Goal: Navigation & Orientation: Go to known website

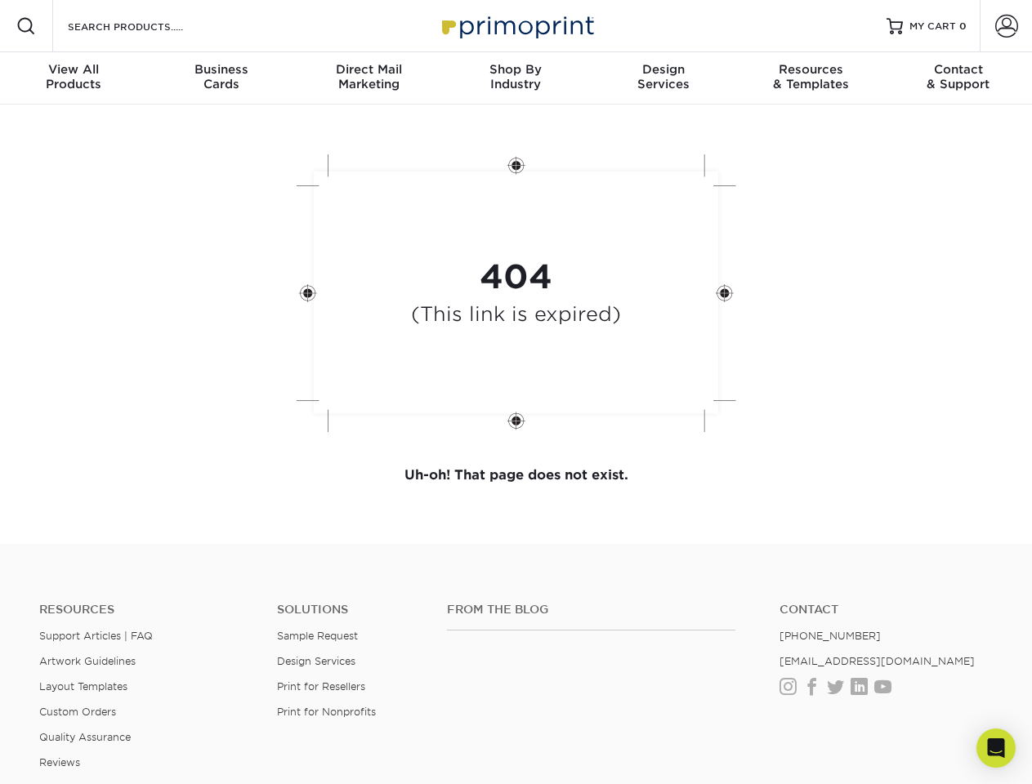
click at [516, 392] on div "404 (This link is expired)" at bounding box center [516, 295] width 490 height 302
click at [26, 26] on span at bounding box center [26, 26] width 20 height 20
click at [1006, 26] on span at bounding box center [1006, 26] width 23 height 23
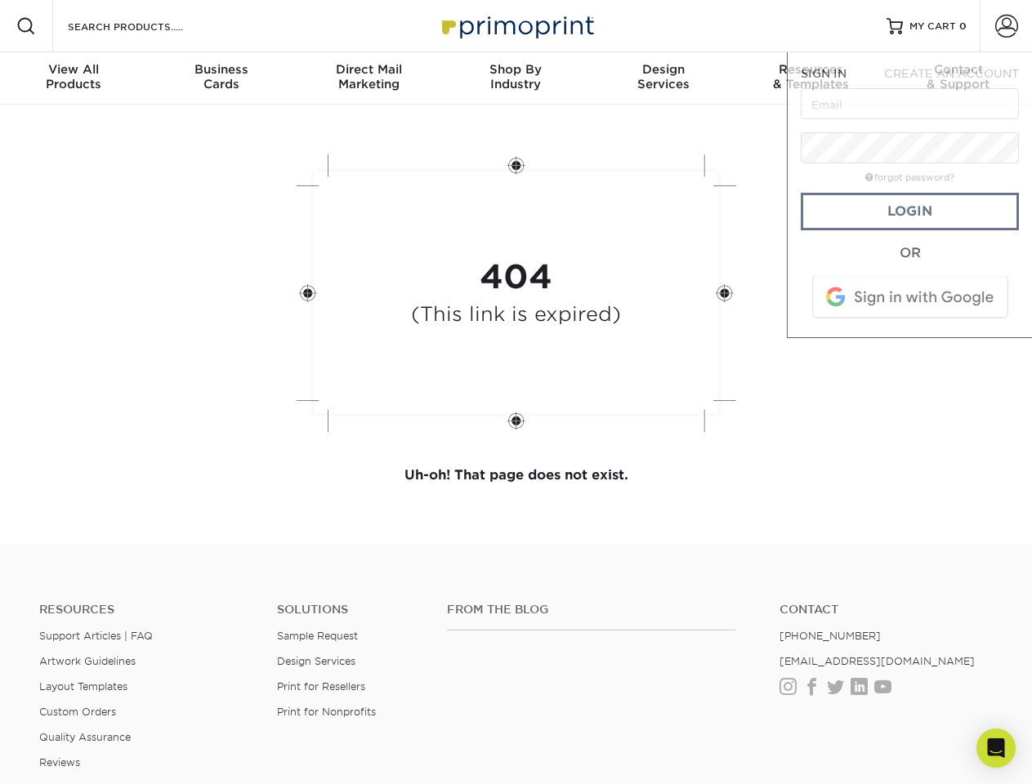
click at [74, 78] on div "View All Products" at bounding box center [73, 76] width 147 height 29
click at [221, 78] on div "Business Cards" at bounding box center [220, 76] width 147 height 29
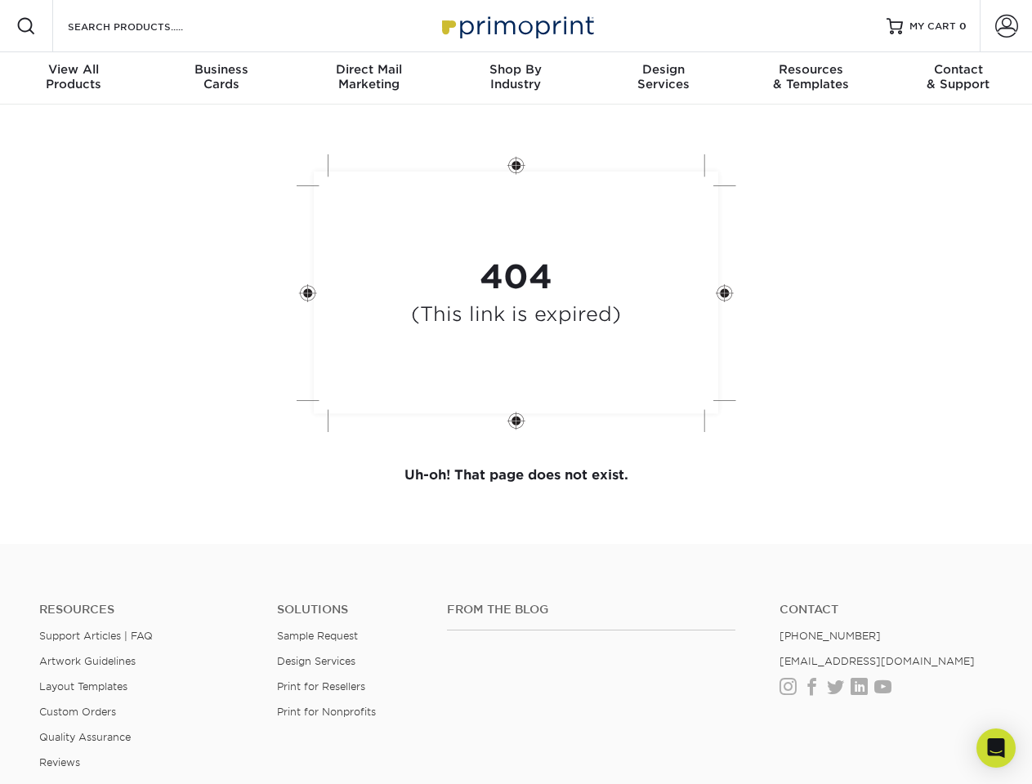
click at [369, 78] on div "Direct Mail Marketing" at bounding box center [368, 76] width 147 height 29
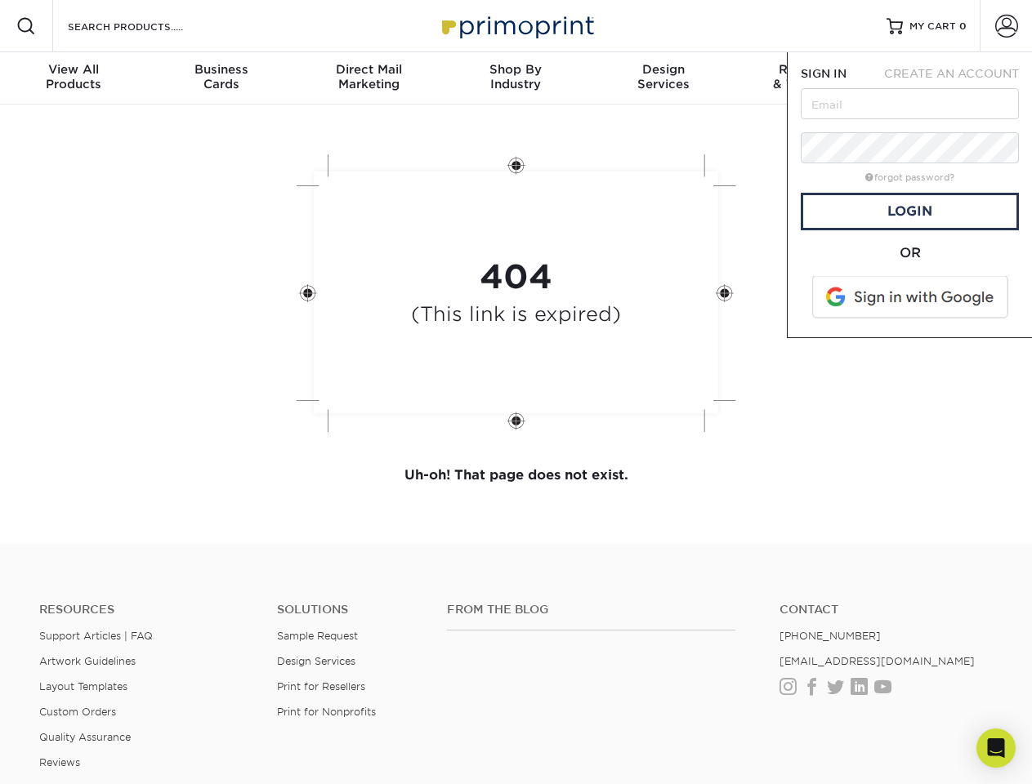
click at [516, 78] on div "Shop By Industry" at bounding box center [515, 76] width 147 height 29
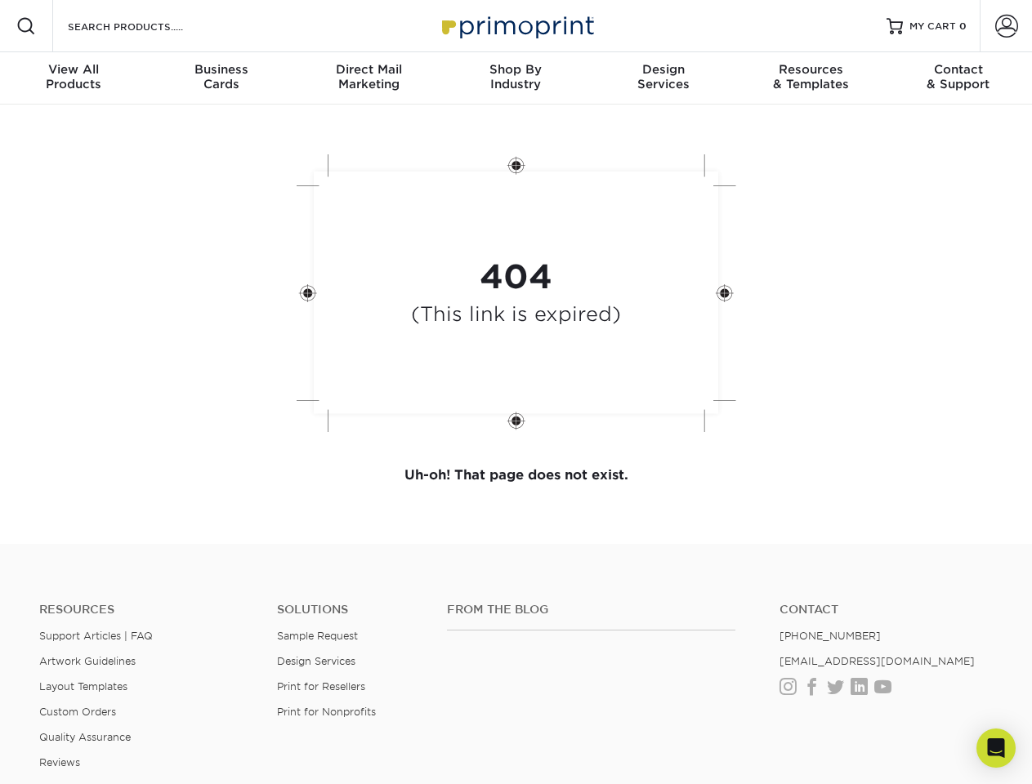
click at [663, 78] on div "Design Services" at bounding box center [663, 76] width 147 height 29
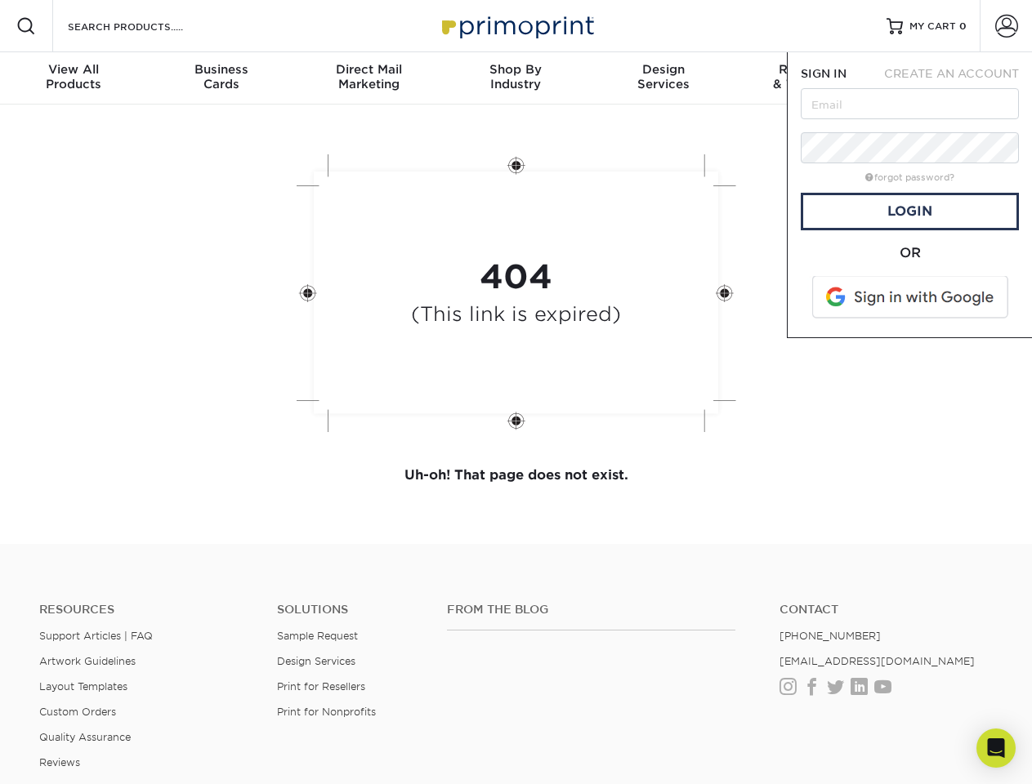
click at [811, 78] on span "SIGN IN" at bounding box center [824, 73] width 46 height 13
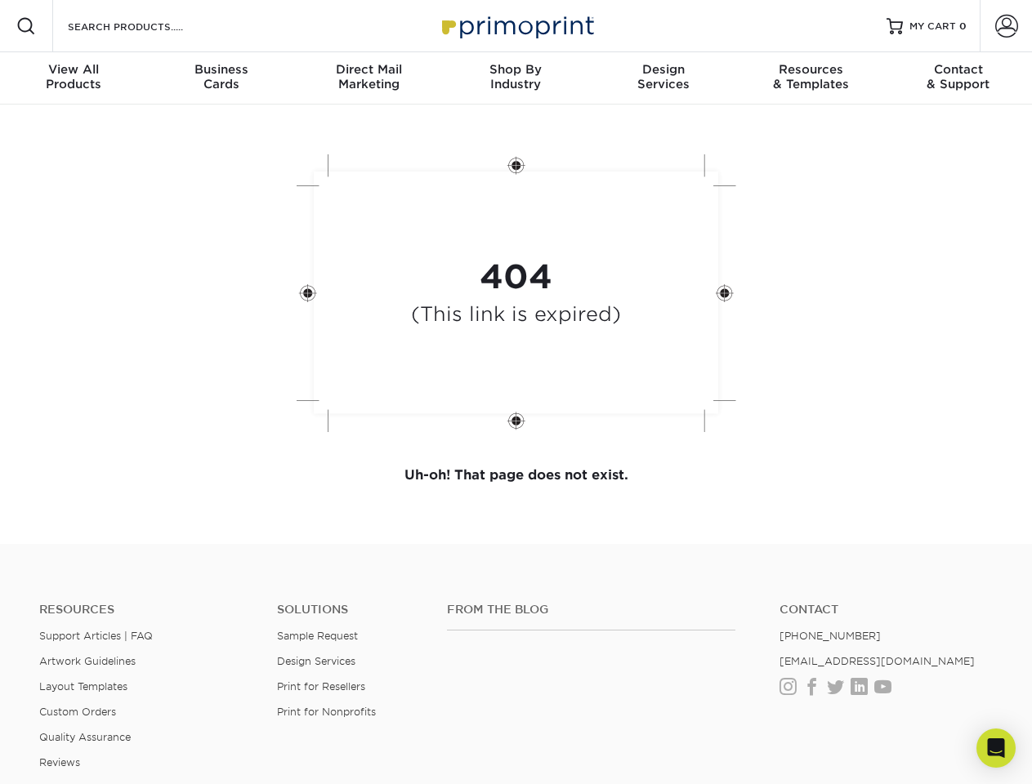
click at [958, 78] on div "Contact & Support" at bounding box center [958, 76] width 147 height 29
